Goal: Task Accomplishment & Management: Manage account settings

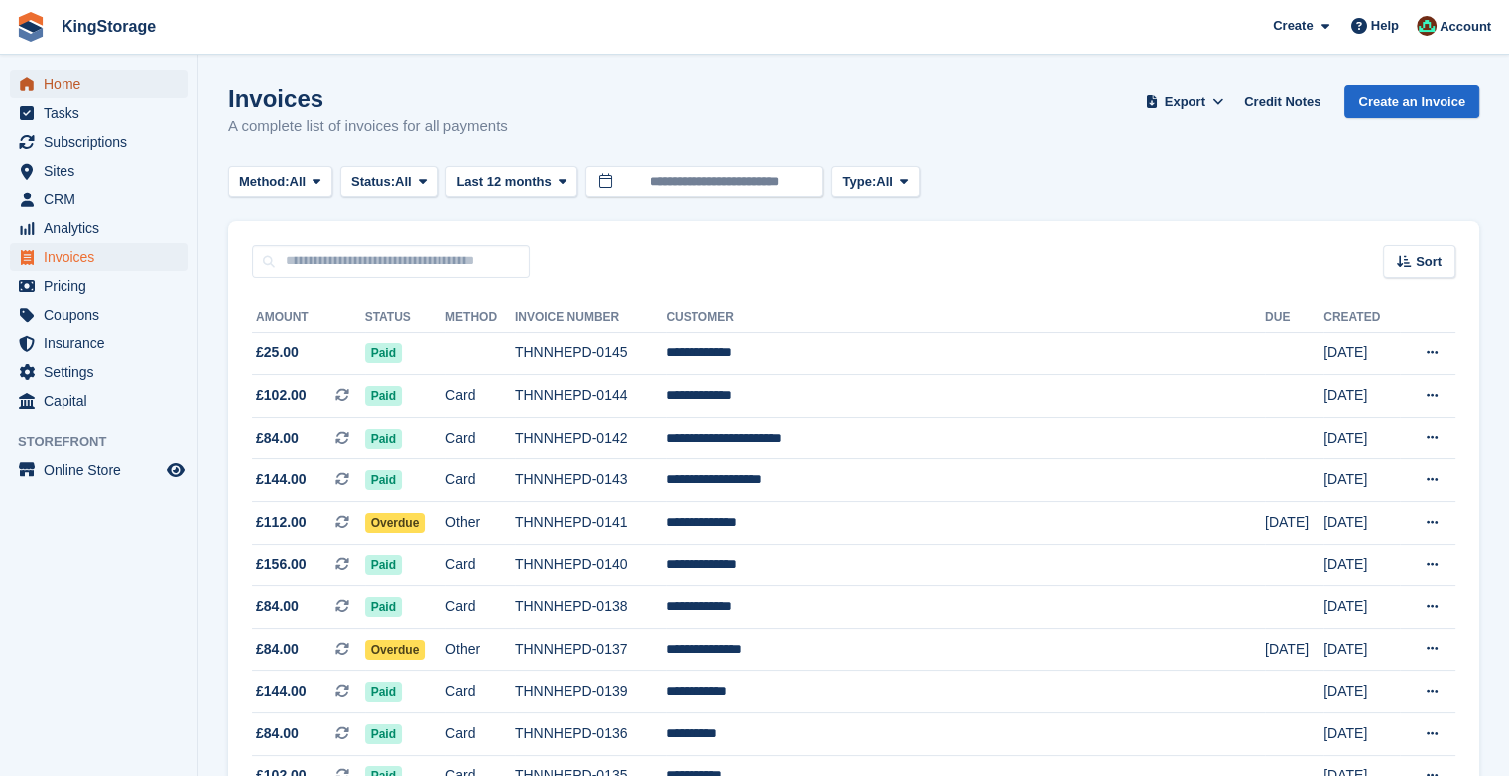
click at [66, 81] on span "Home" at bounding box center [103, 84] width 119 height 28
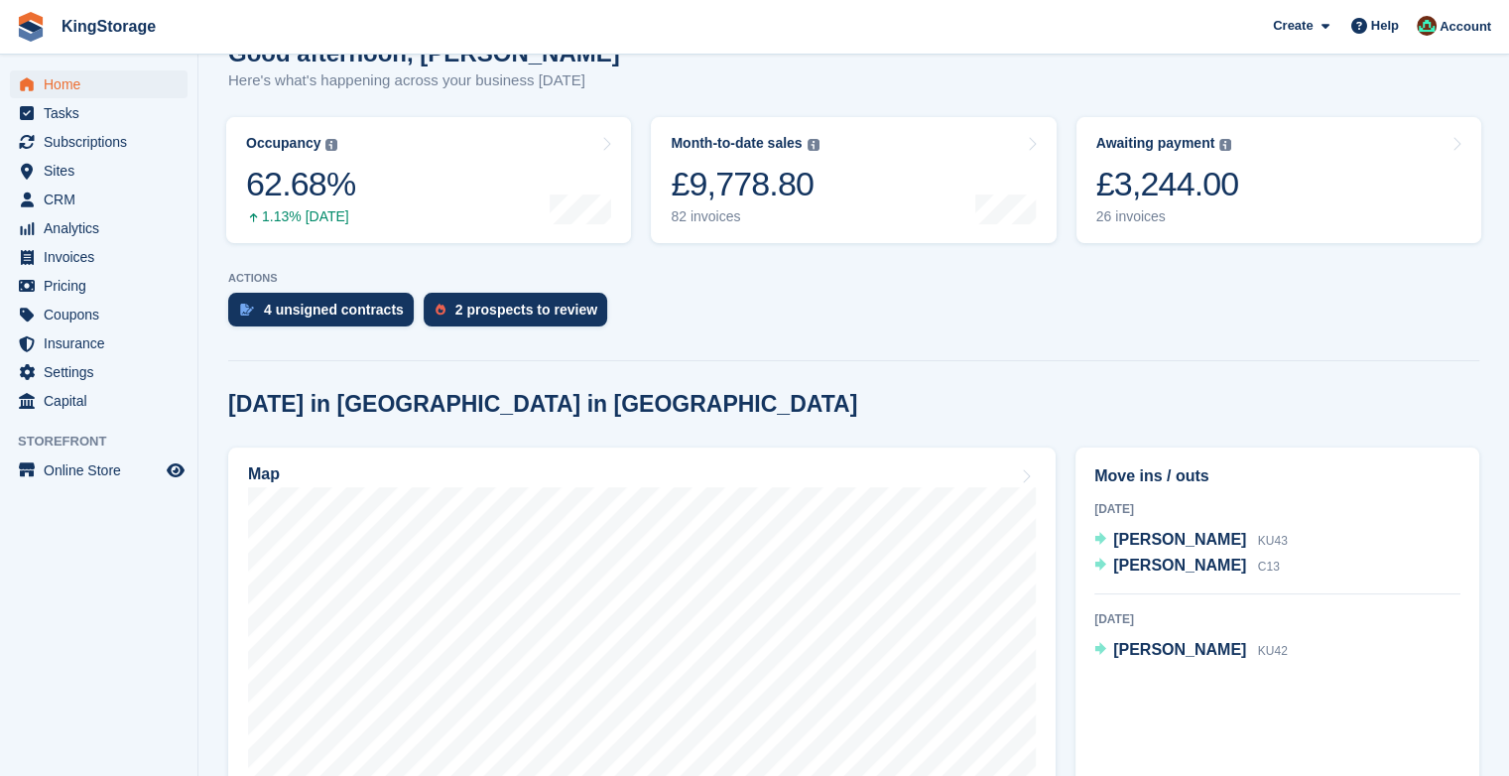
scroll to position [238, 0]
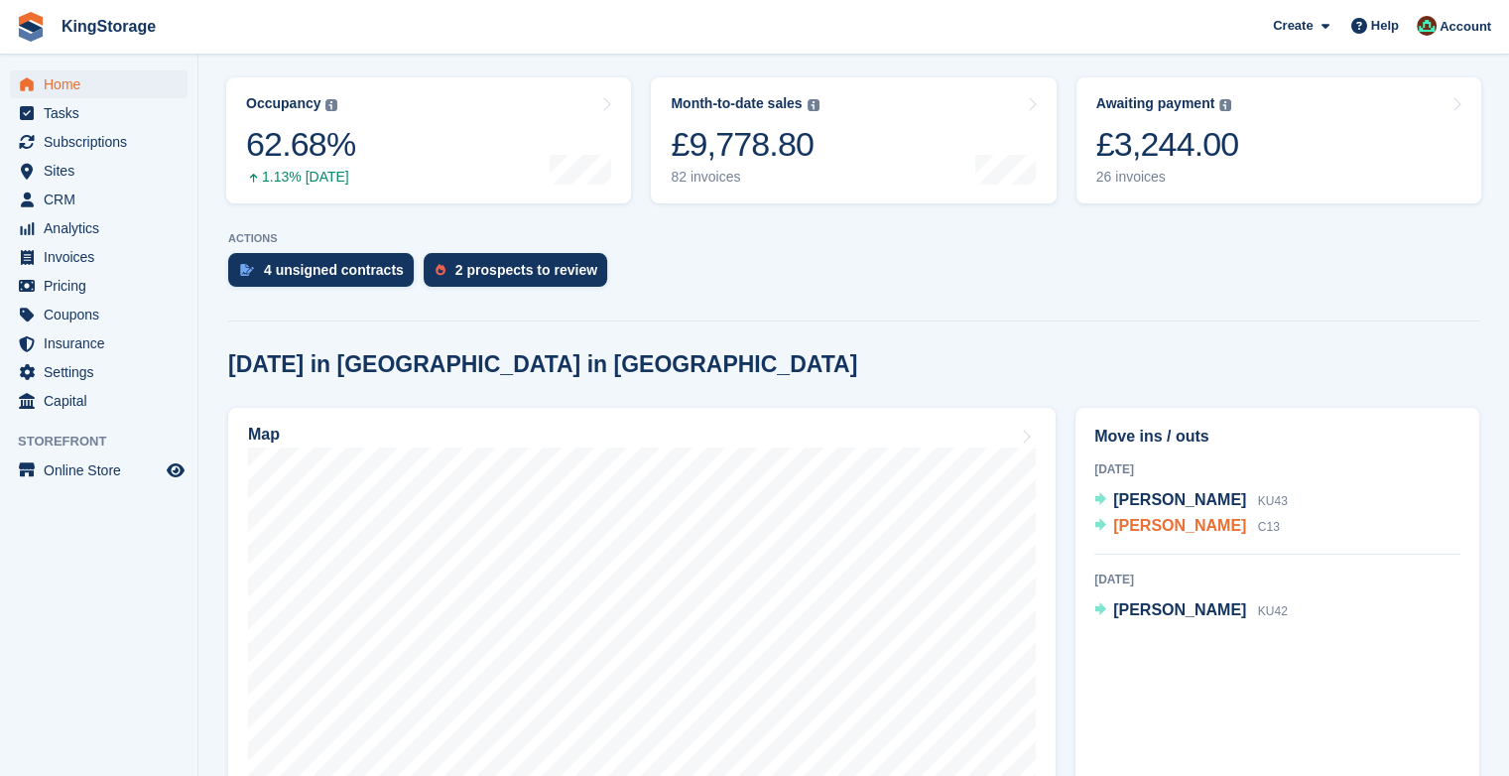
click at [1164, 531] on span "Paul Campbell" at bounding box center [1179, 525] width 133 height 17
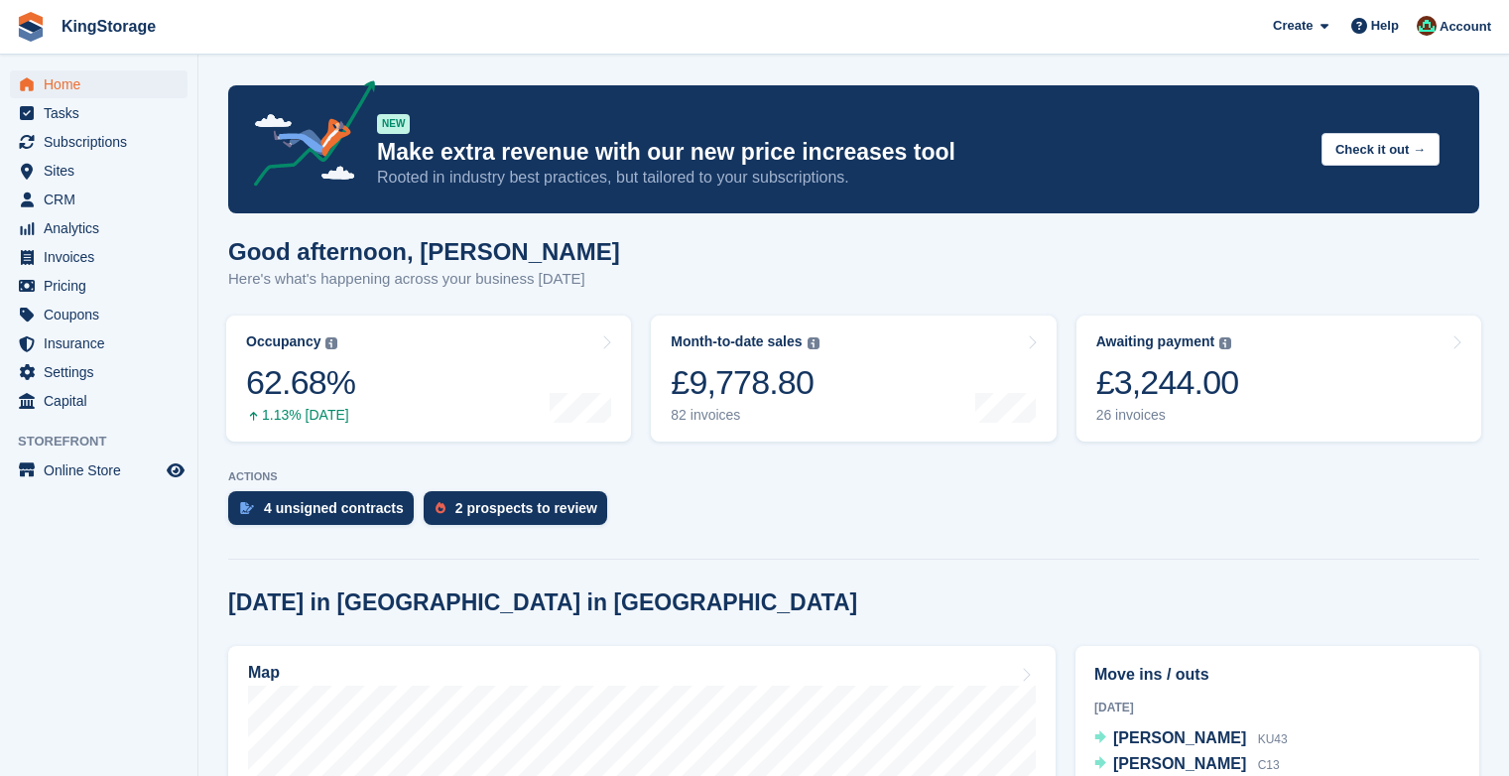
scroll to position [238, 0]
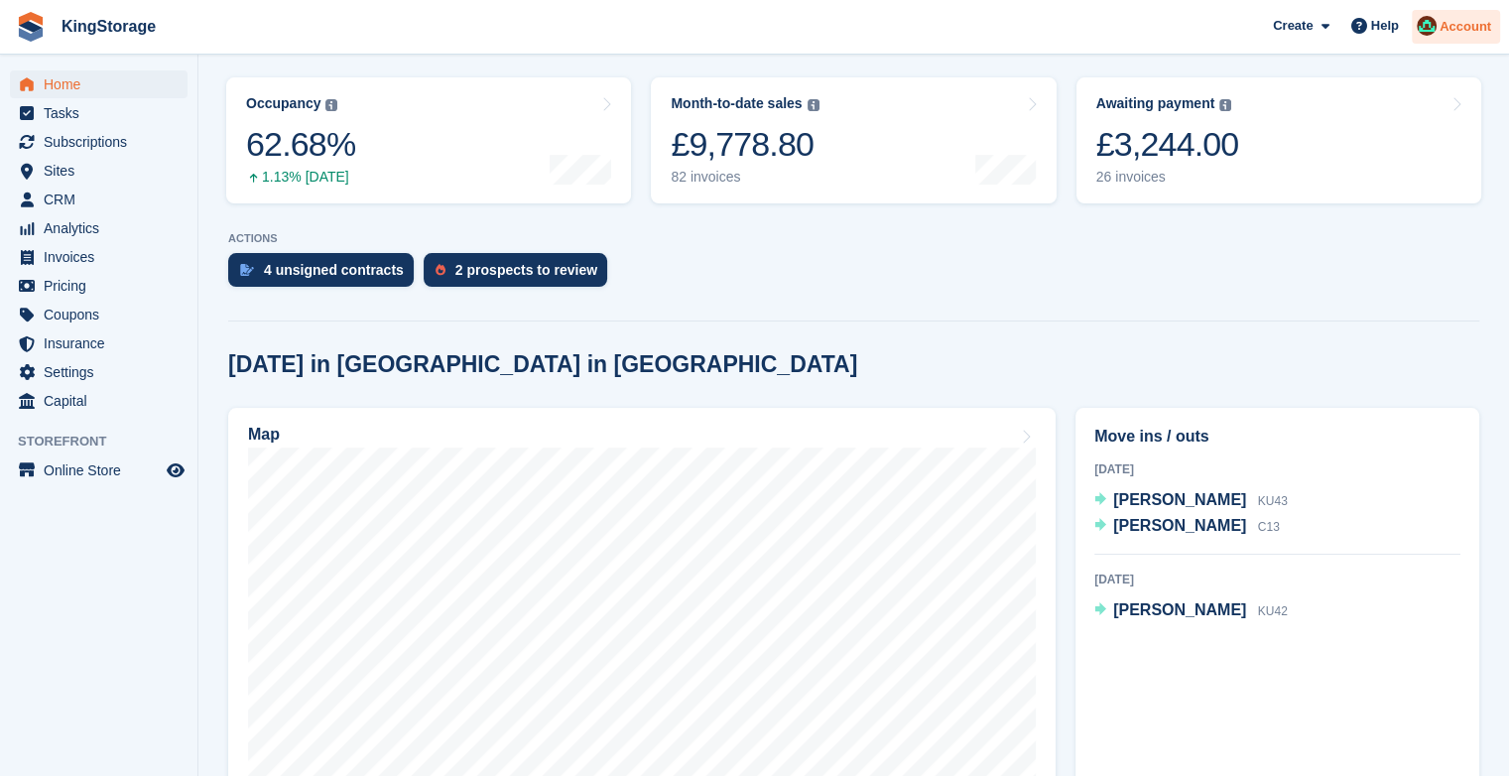
click at [1457, 23] on span "Account" at bounding box center [1465, 27] width 52 height 20
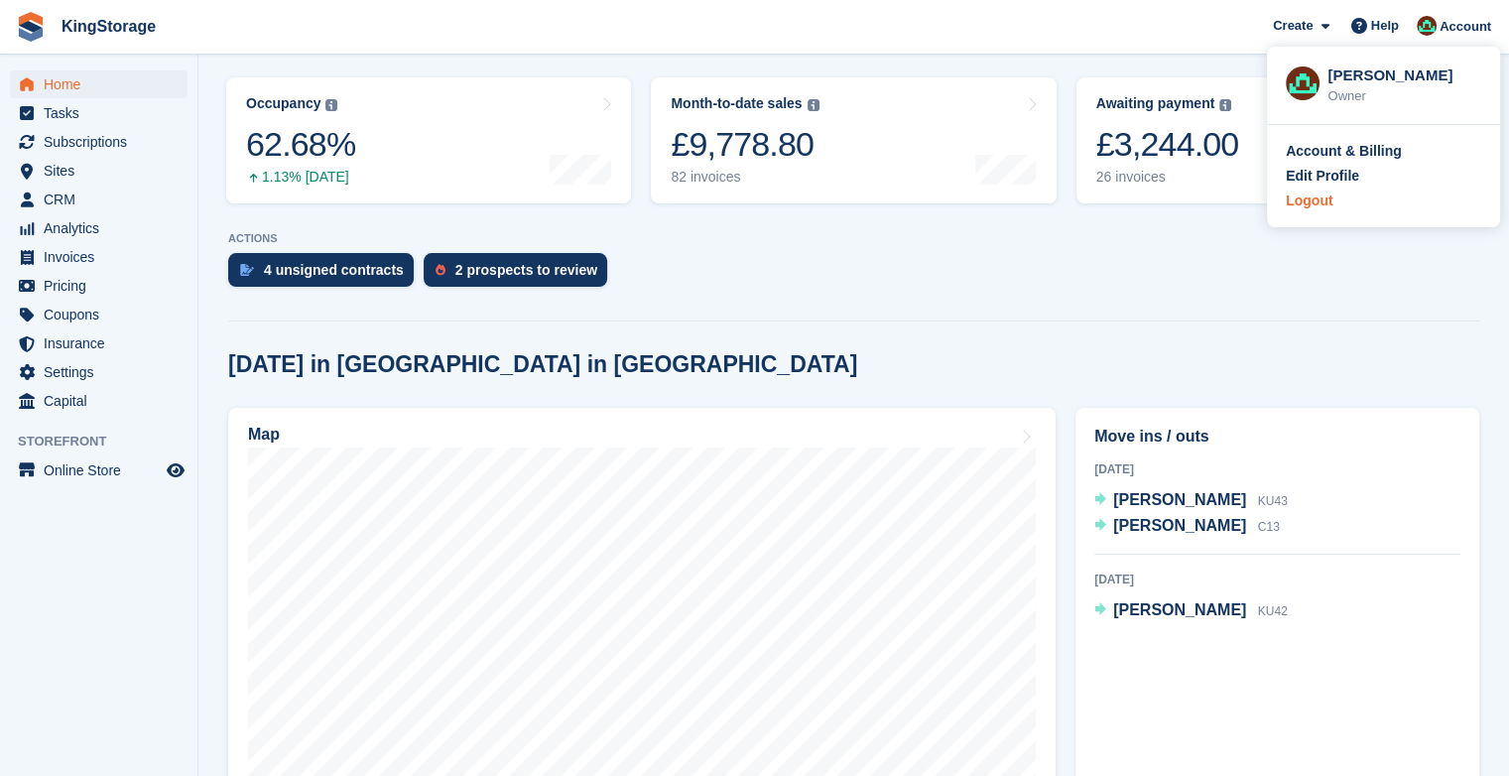
click at [1315, 204] on div "Logout" at bounding box center [1308, 200] width 47 height 21
